Goal: Information Seeking & Learning: Compare options

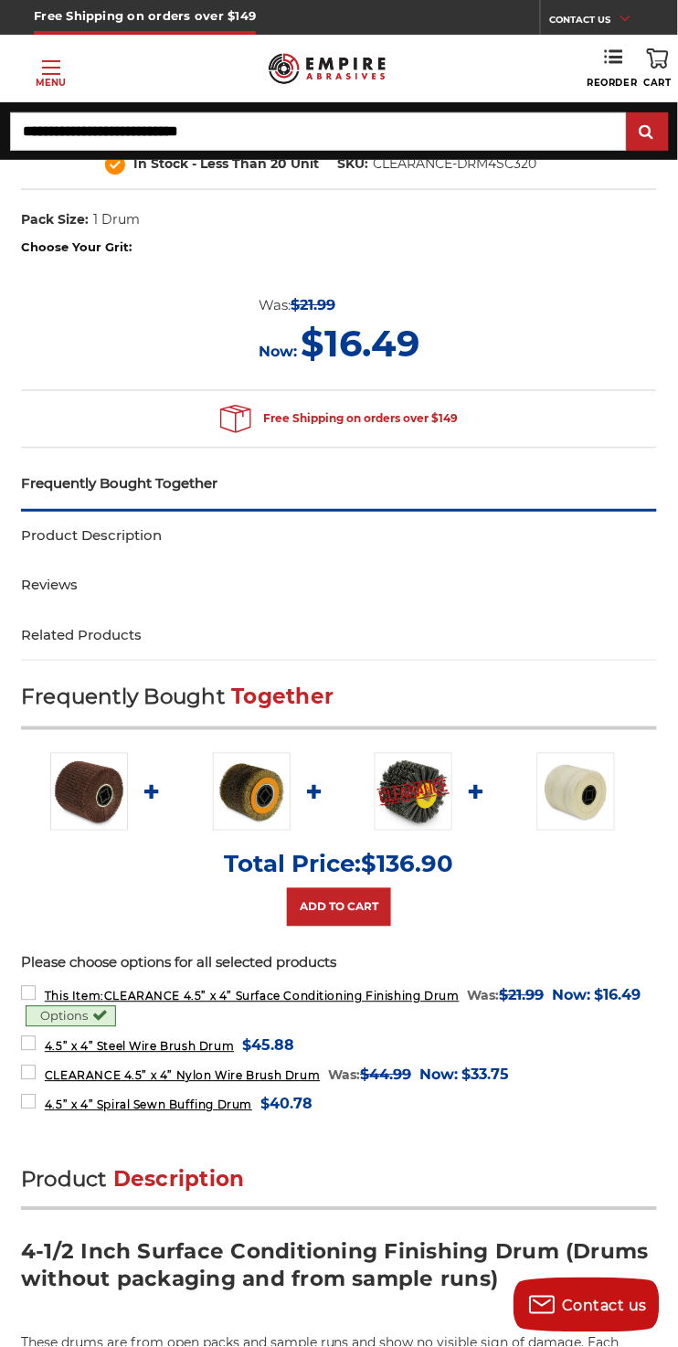
scroll to position [653, 0]
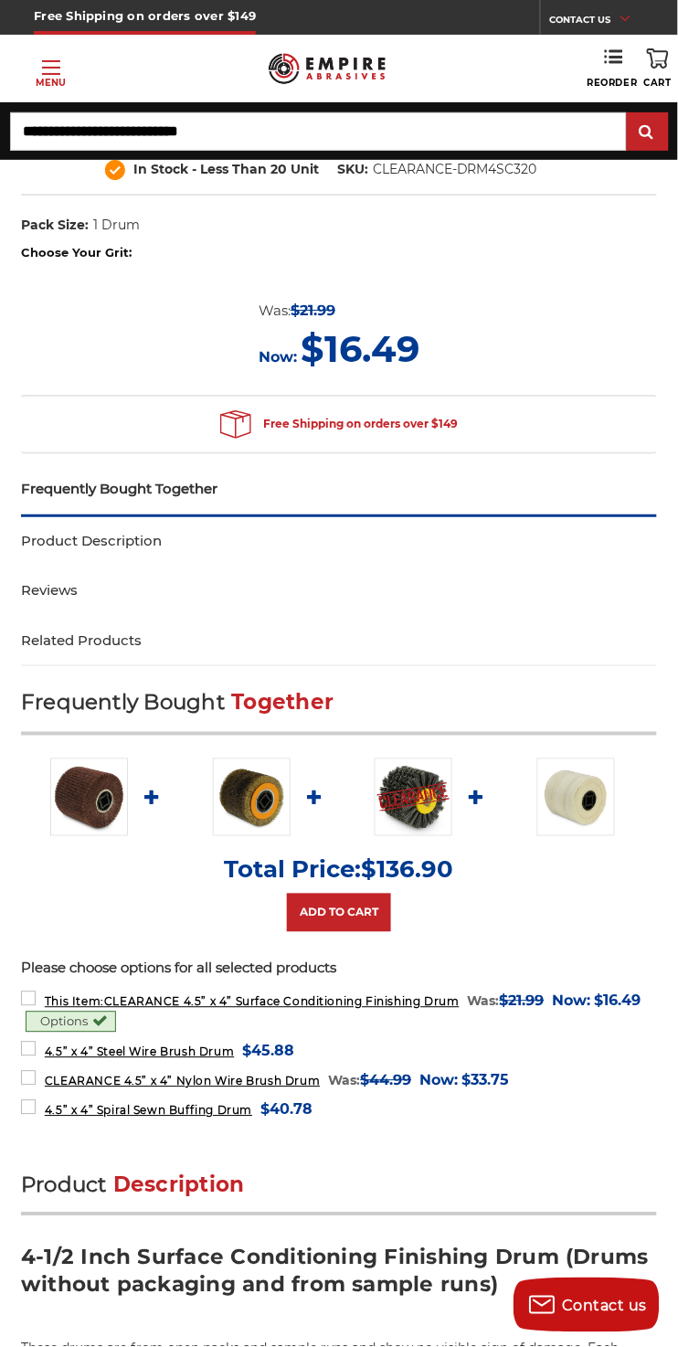
click at [160, 545] on link "Product Description" at bounding box center [339, 541] width 636 height 50
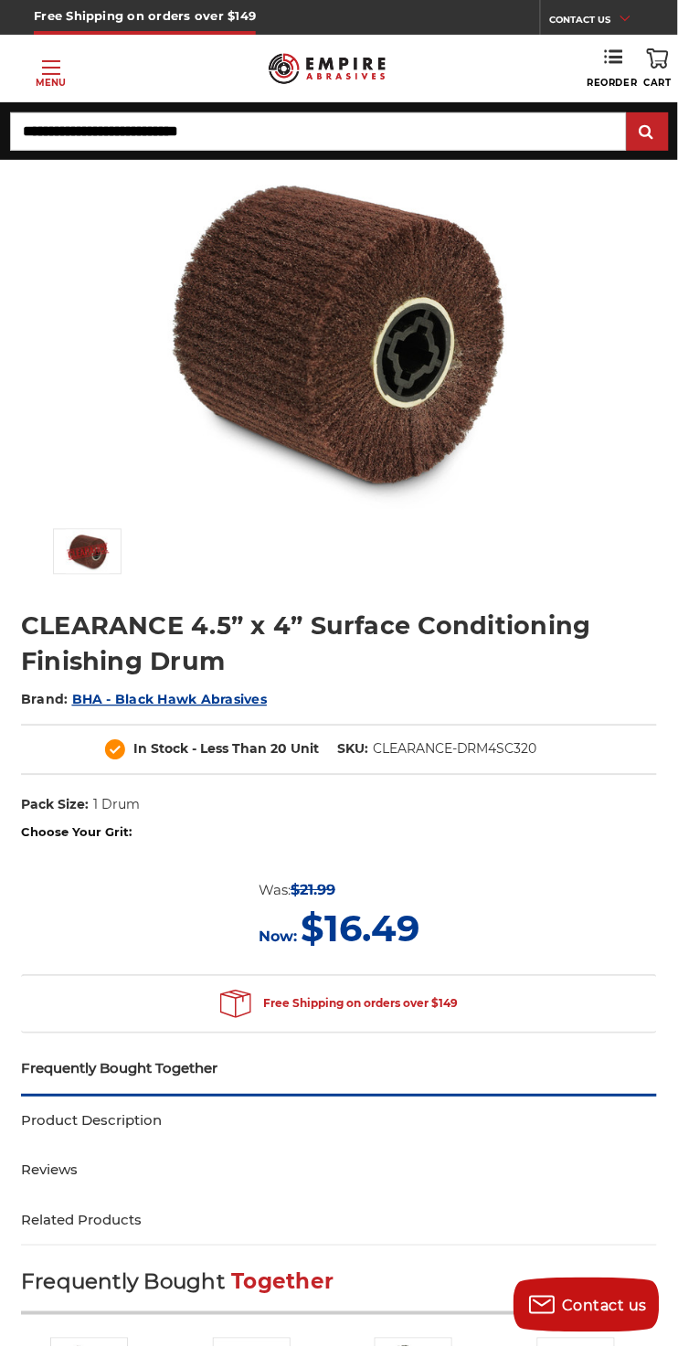
scroll to position [0, 0]
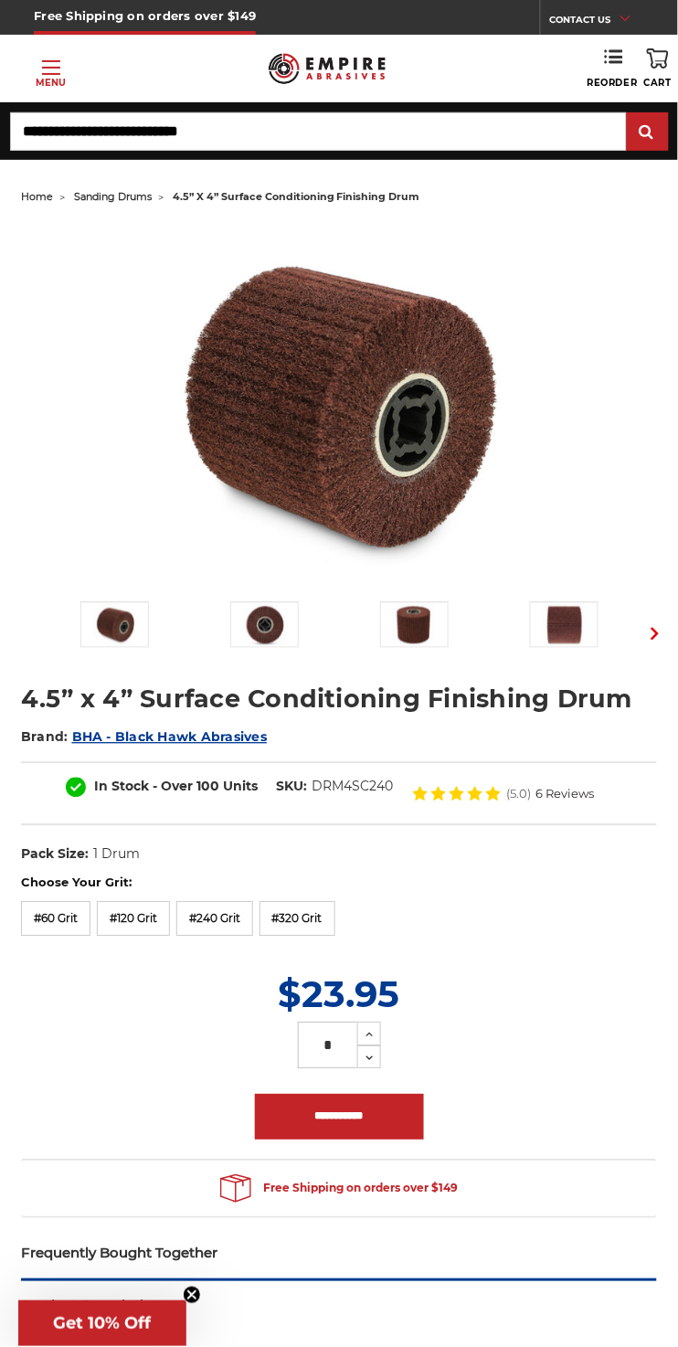
click at [514, 579] on div "Previous Next" at bounding box center [338, 438] width 661 height 430
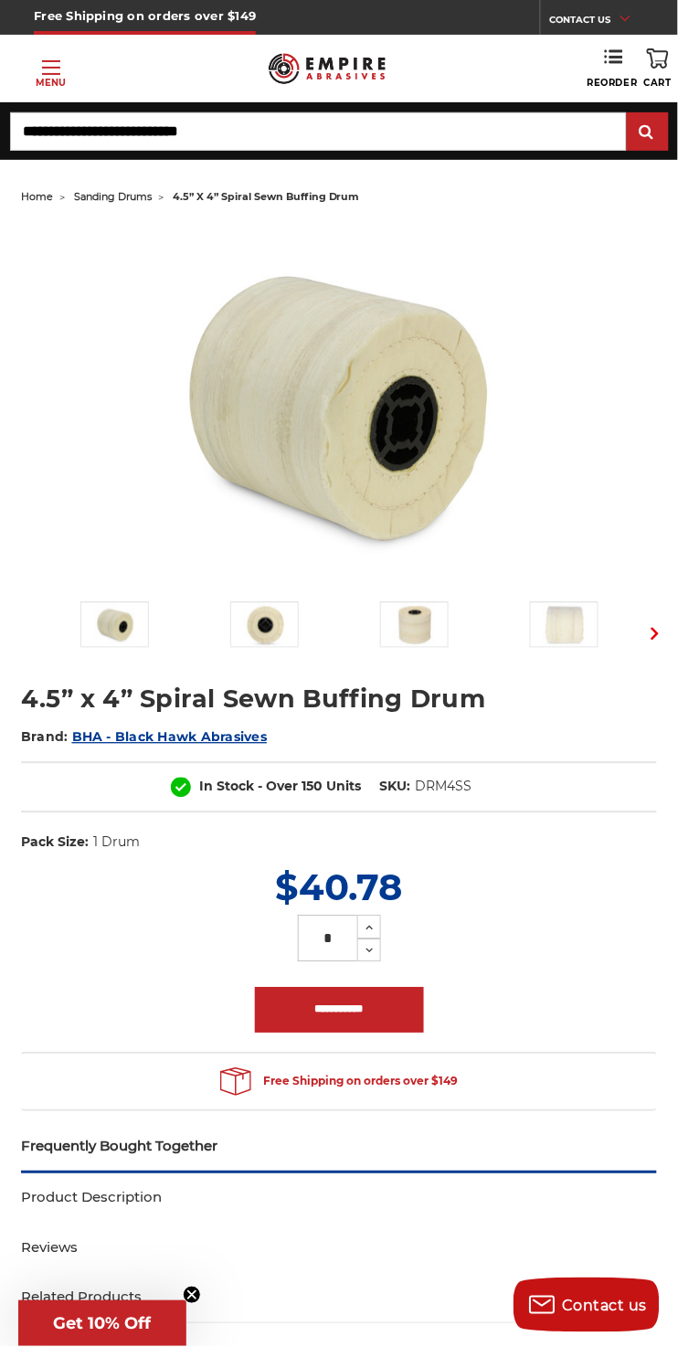
click at [180, 1195] on link "Product Description" at bounding box center [339, 1198] width 636 height 50
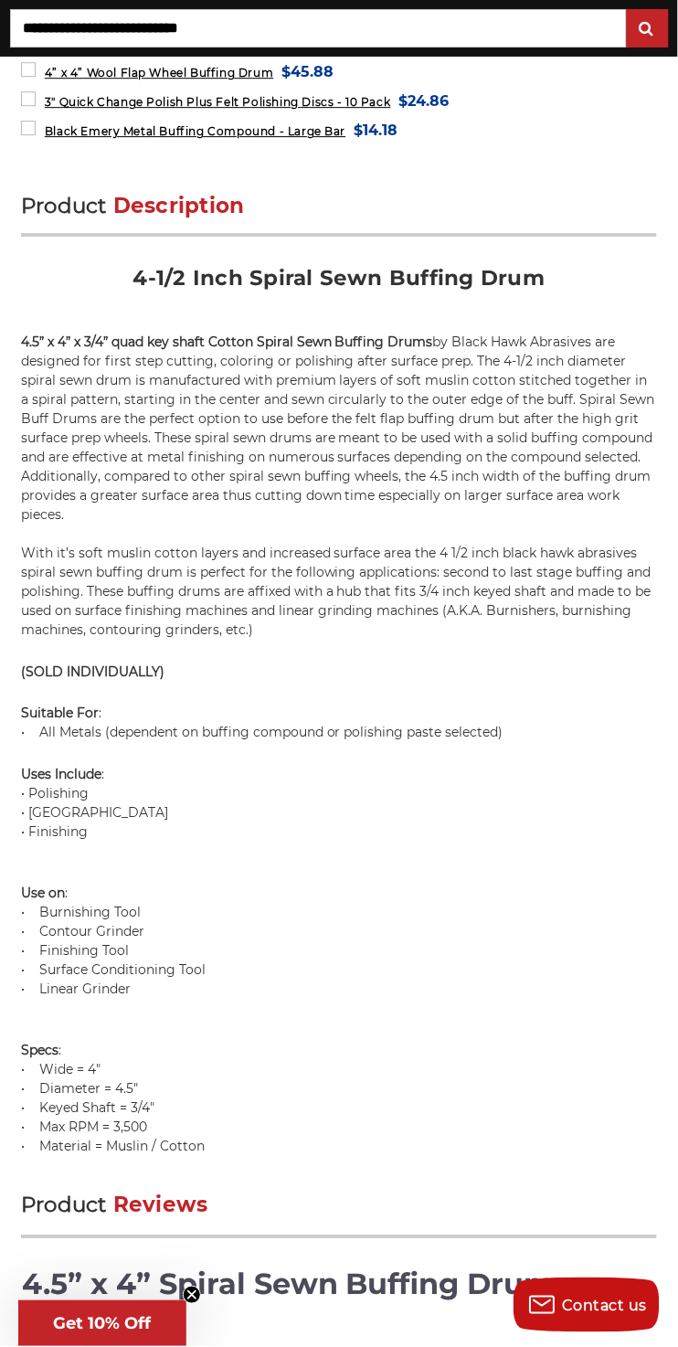
scroll to position [1787, 0]
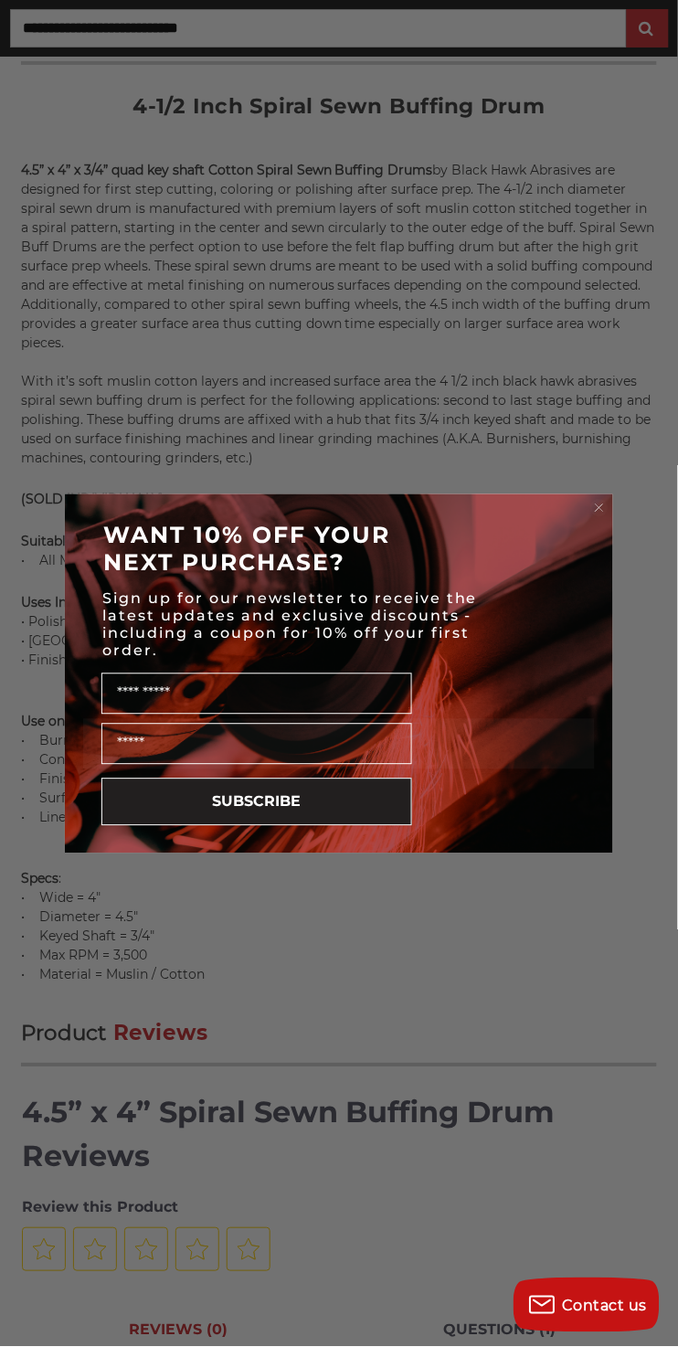
click at [605, 506] on circle "Close dialog" at bounding box center [599, 507] width 17 height 17
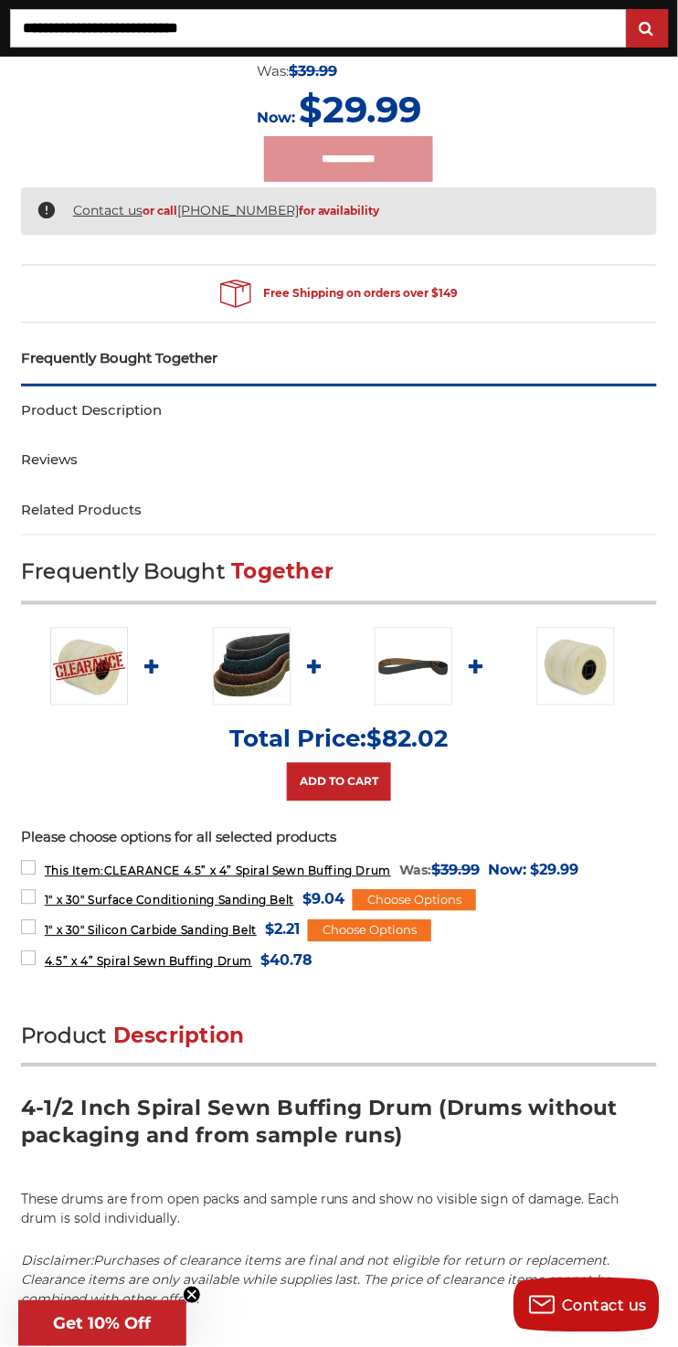
scroll to position [806, 0]
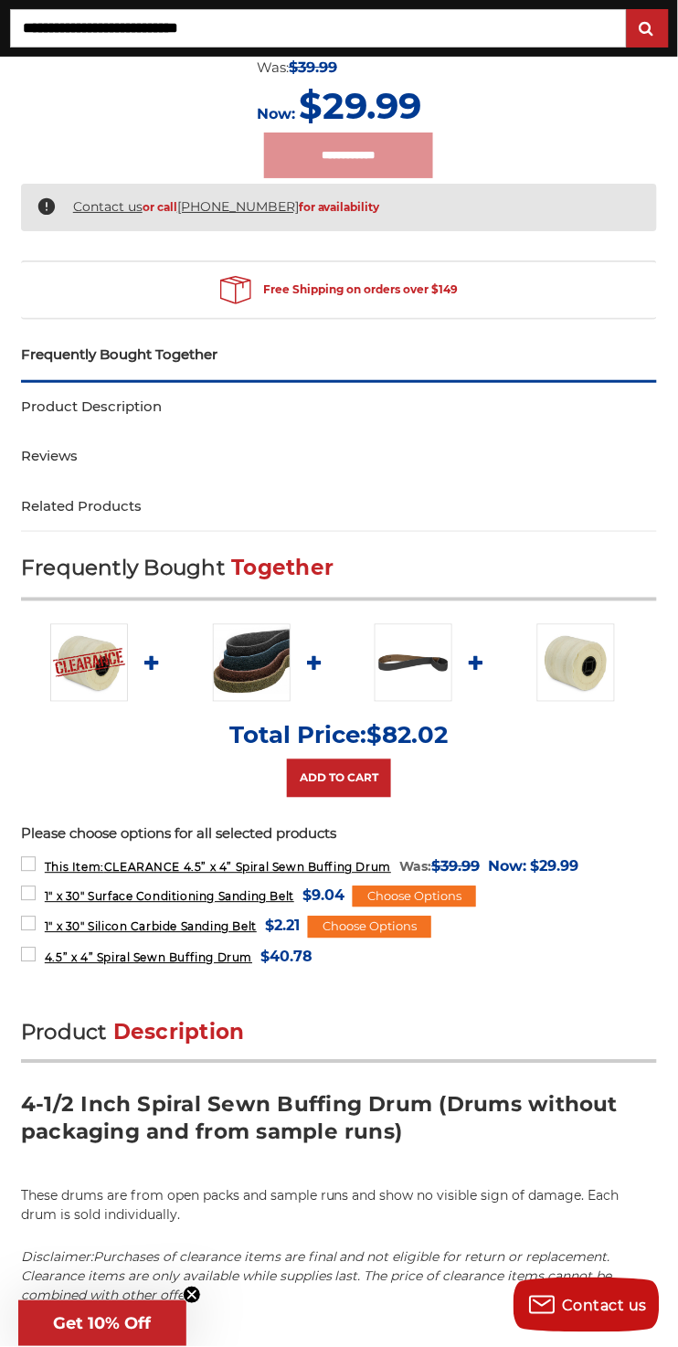
click at [613, 689] on img at bounding box center [576, 663] width 78 height 78
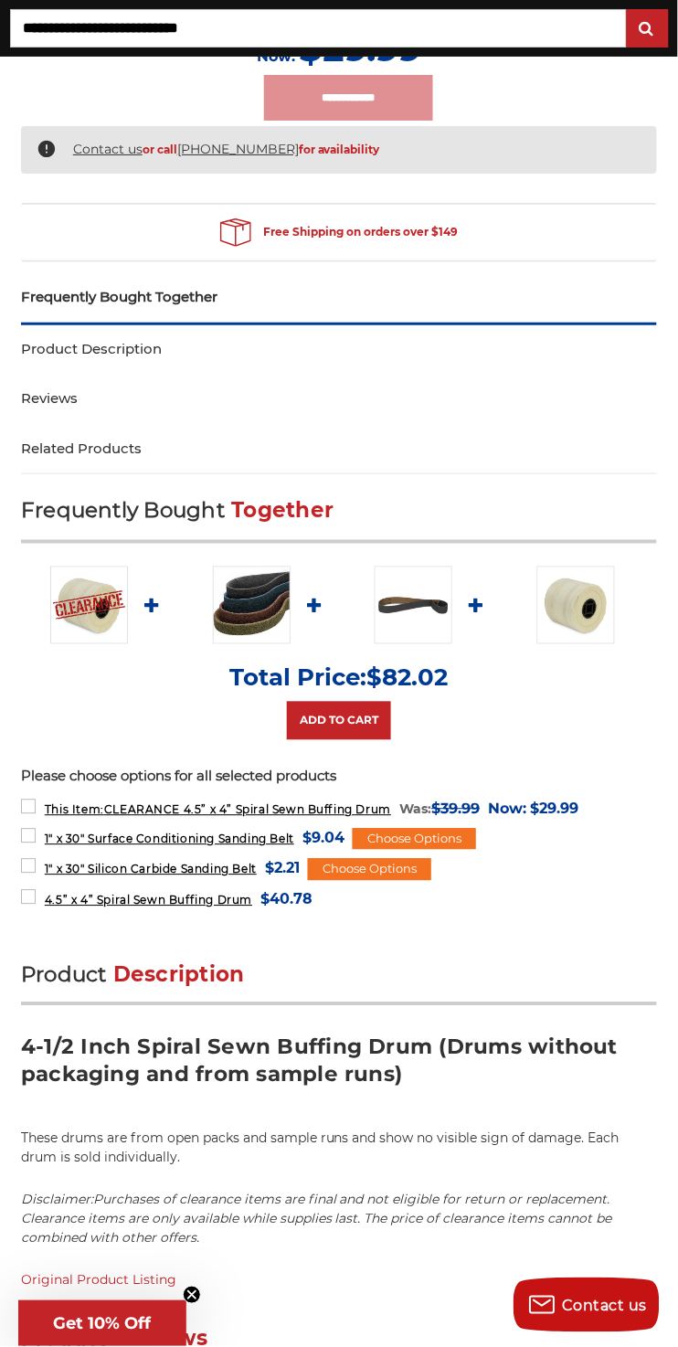
scroll to position [904, 0]
